Goal: Task Accomplishment & Management: Use online tool/utility

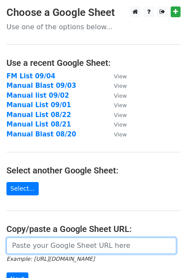
paste input "[URL][DOMAIN_NAME]"
click at [45, 244] on input "[URL][DOMAIN_NAME]" at bounding box center [91, 245] width 170 height 16
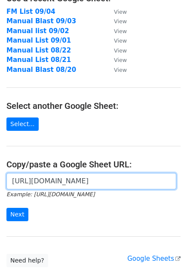
scroll to position [123, 0]
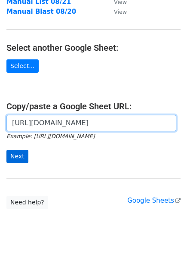
type input "[URL][DOMAIN_NAME]"
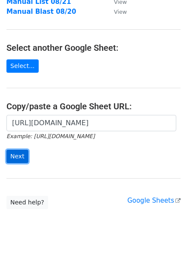
scroll to position [0, 0]
click at [16, 157] on input "Next" at bounding box center [17, 156] width 22 height 13
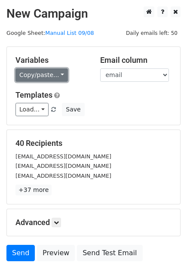
click at [44, 75] on link "Copy/paste..." at bounding box center [41, 74] width 52 height 13
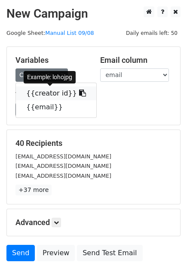
click at [41, 95] on link "{{creator id}}" at bounding box center [56, 93] width 80 height 14
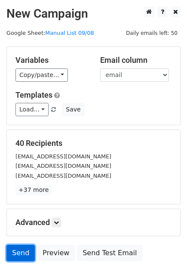
click at [18, 249] on link "Send" at bounding box center [20, 253] width 28 height 16
